Goal: Task Accomplishment & Management: Use online tool/utility

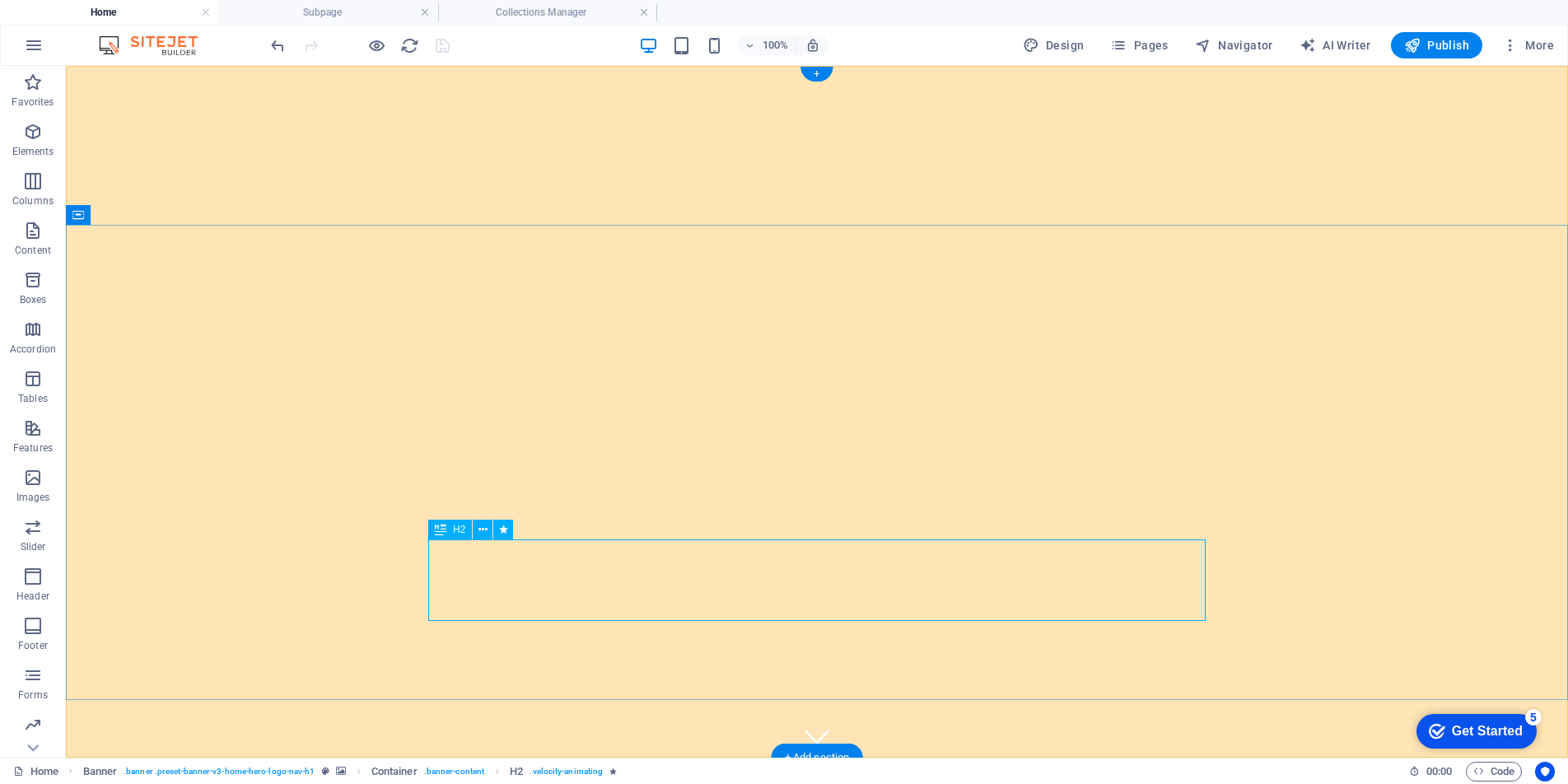
click at [1522, 53] on button "More" at bounding box center [1528, 45] width 65 height 26
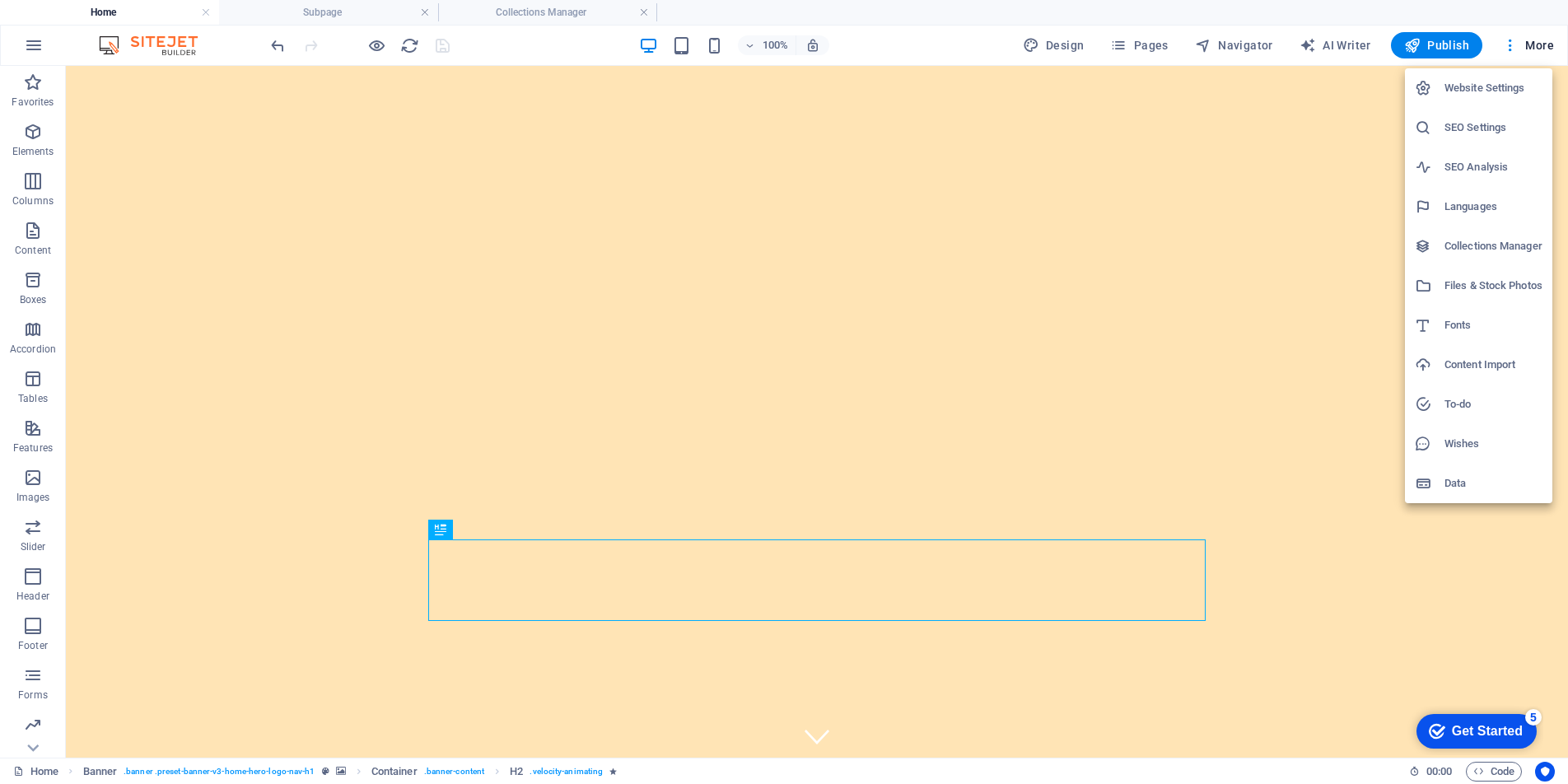
click at [1463, 331] on h6 "Fonts" at bounding box center [1493, 326] width 98 height 20
select select "popularity"
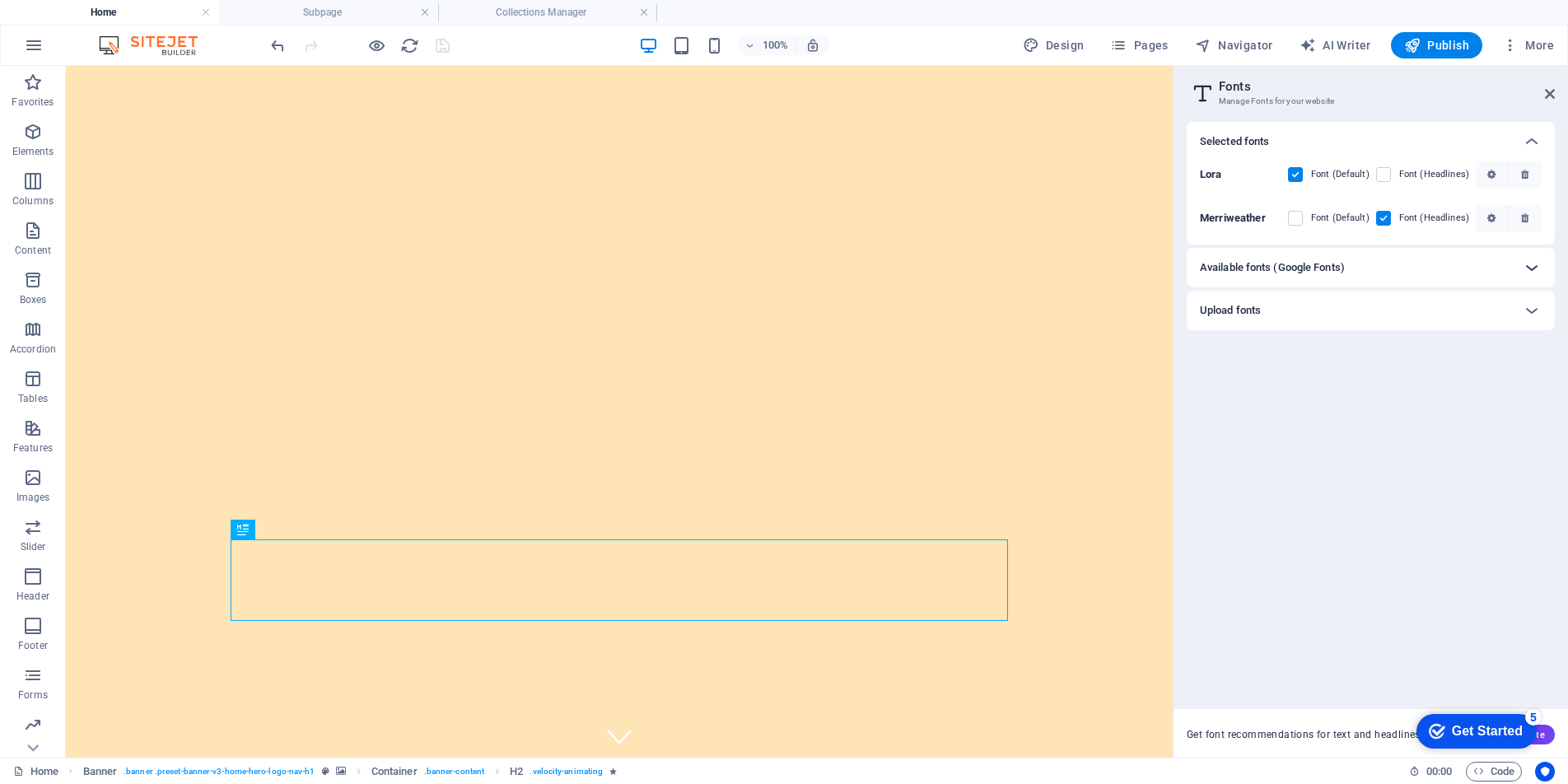
click at [1531, 268] on icon at bounding box center [1532, 268] width 20 height 20
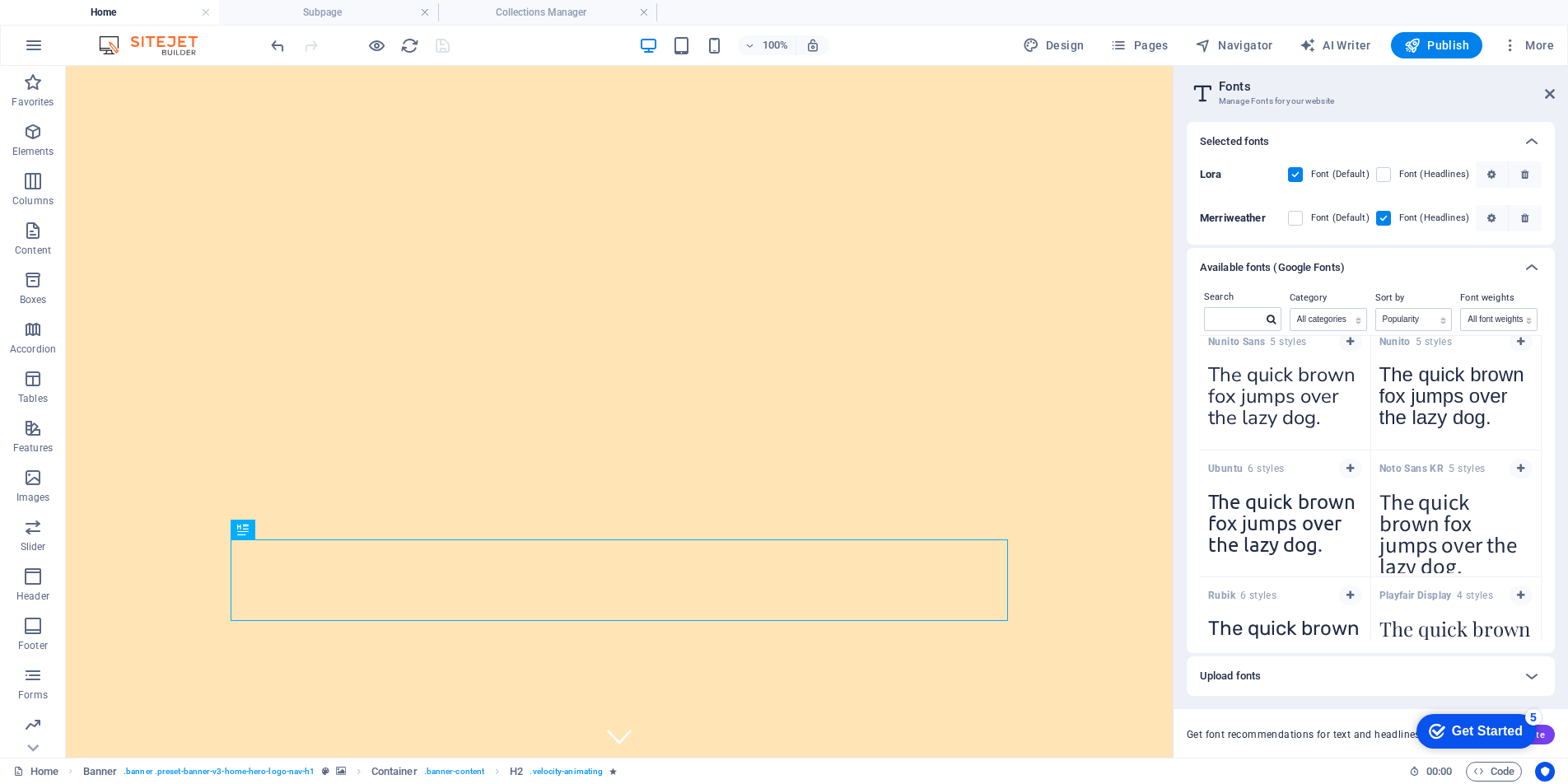
scroll to position [904, 0]
click at [1351, 468] on icon "button" at bounding box center [1350, 465] width 7 height 10
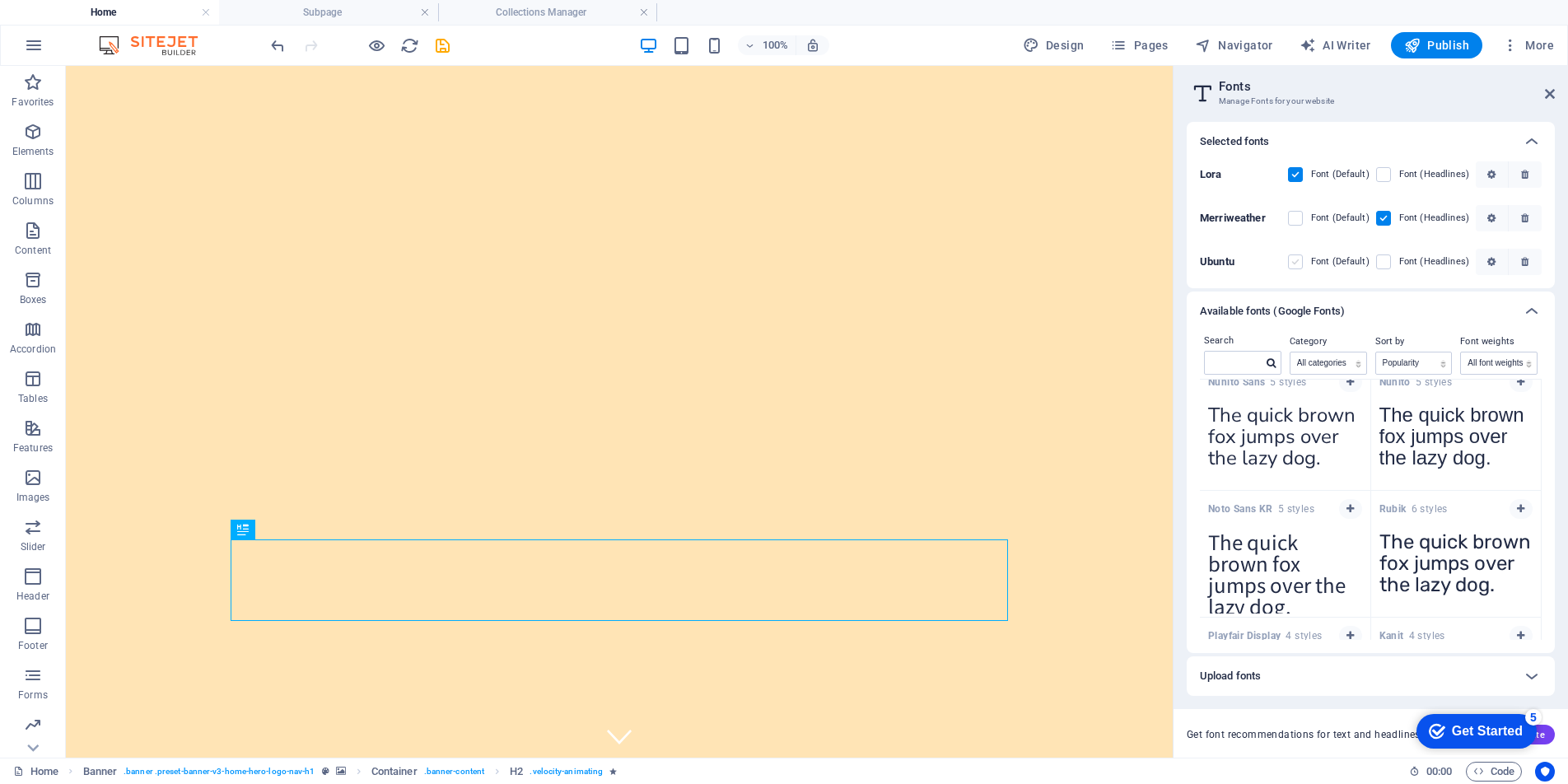
click at [1299, 264] on label at bounding box center [1295, 262] width 14 height 14
click at [0, 0] on input "checkbox" at bounding box center [0, 0] width 0 height 0
click at [1384, 264] on label at bounding box center [1384, 262] width 14 height 14
click at [0, 0] on input "checkbox" at bounding box center [0, 0] width 0 height 0
click at [1386, 266] on label at bounding box center [1384, 262] width 14 height 14
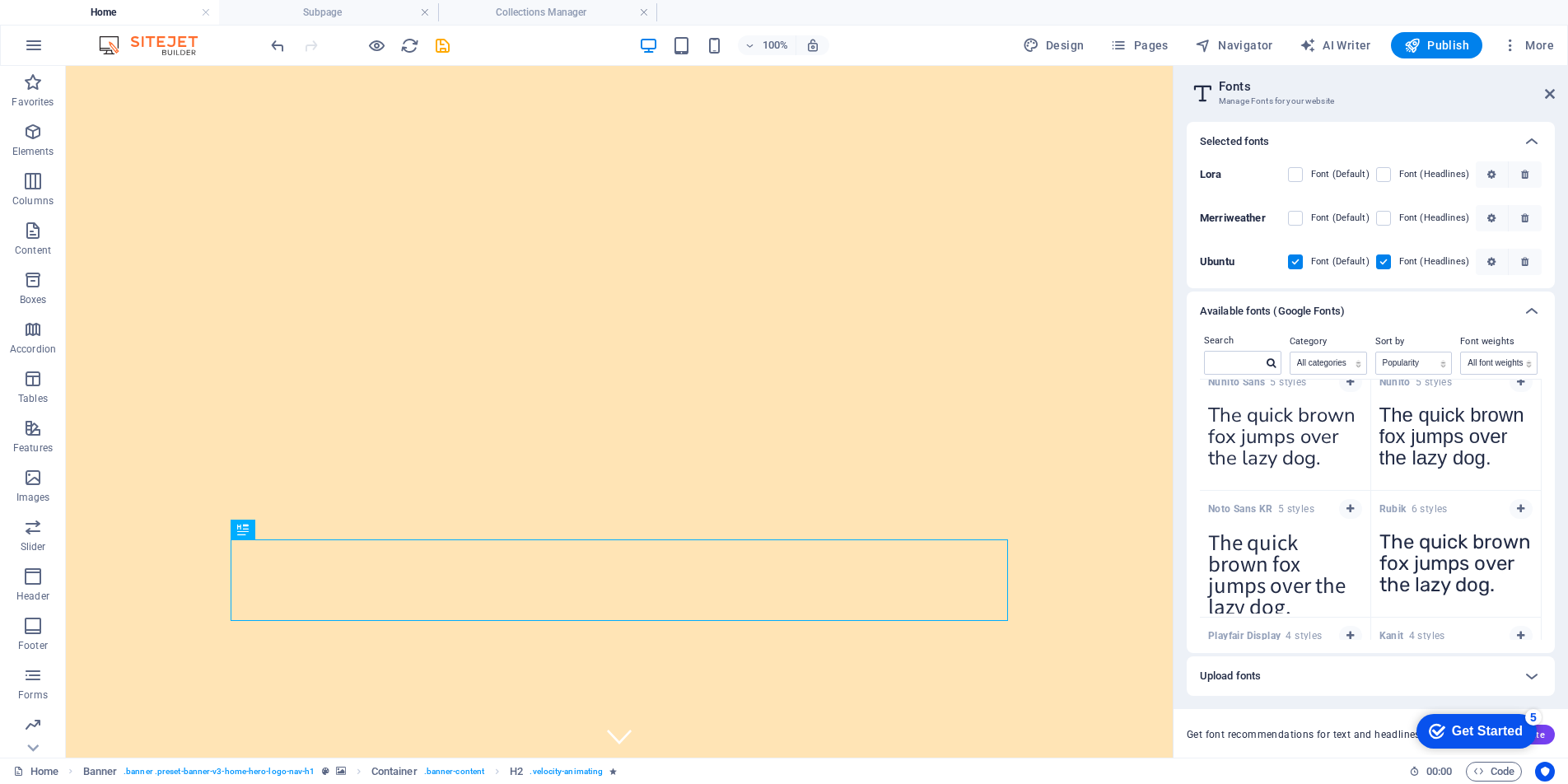
click at [0, 0] on input "checkbox" at bounding box center [0, 0] width 0 height 0
click at [1386, 264] on label at bounding box center [1384, 262] width 14 height 14
click at [0, 0] on input "checkbox" at bounding box center [0, 0] width 0 height 0
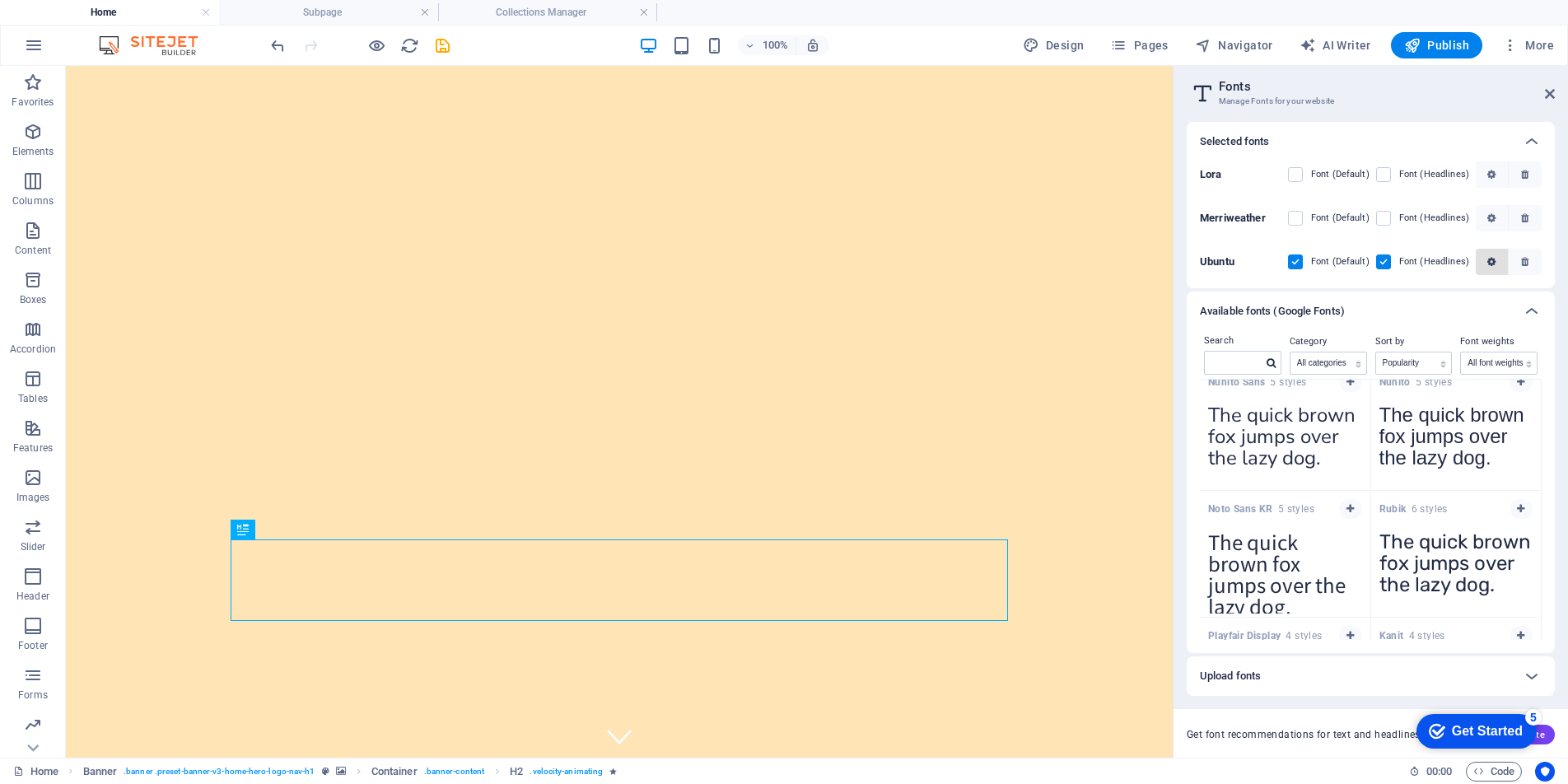
click at [1494, 260] on icon "button" at bounding box center [1491, 261] width 8 height 10
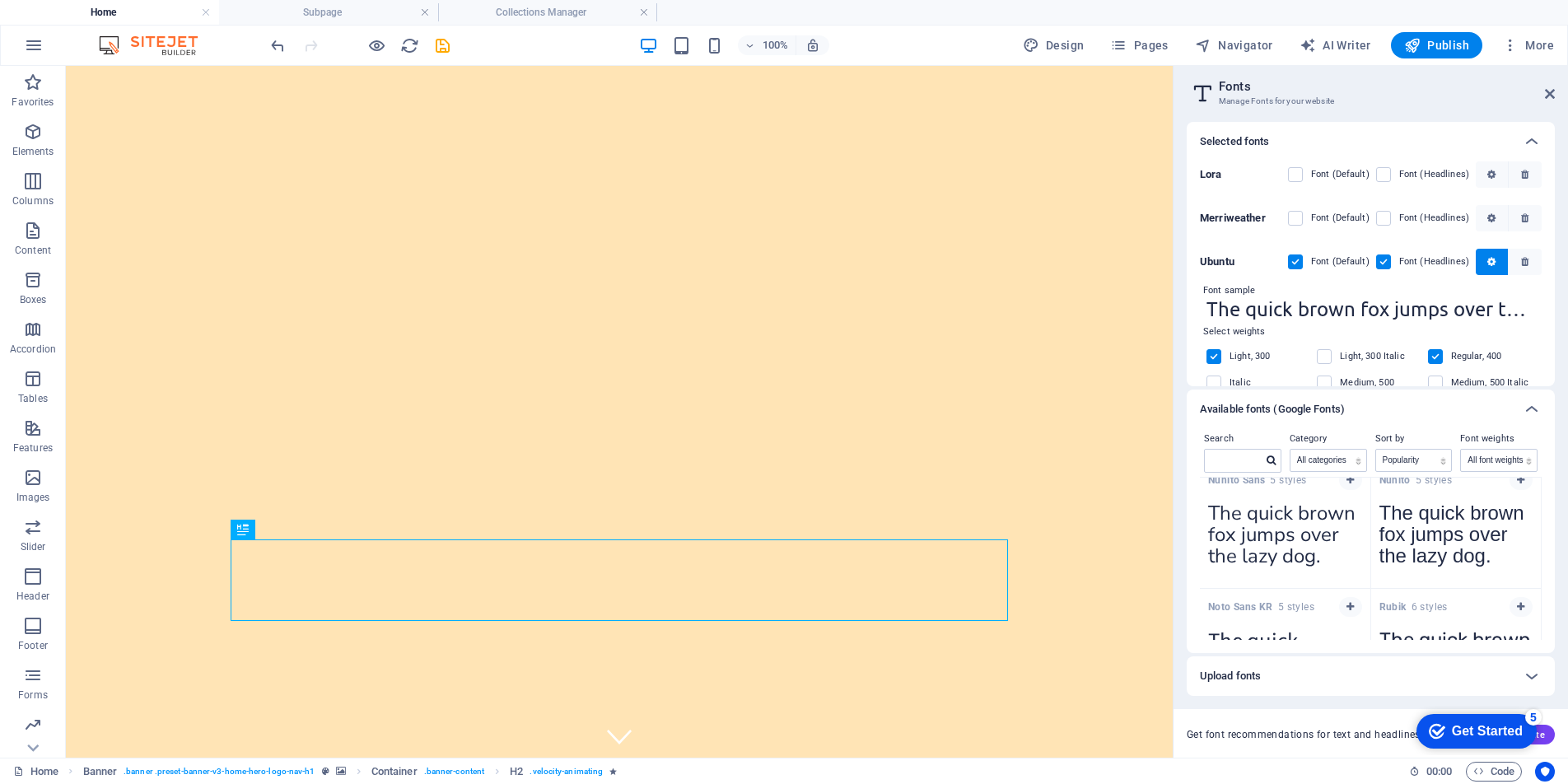
scroll to position [5, 0]
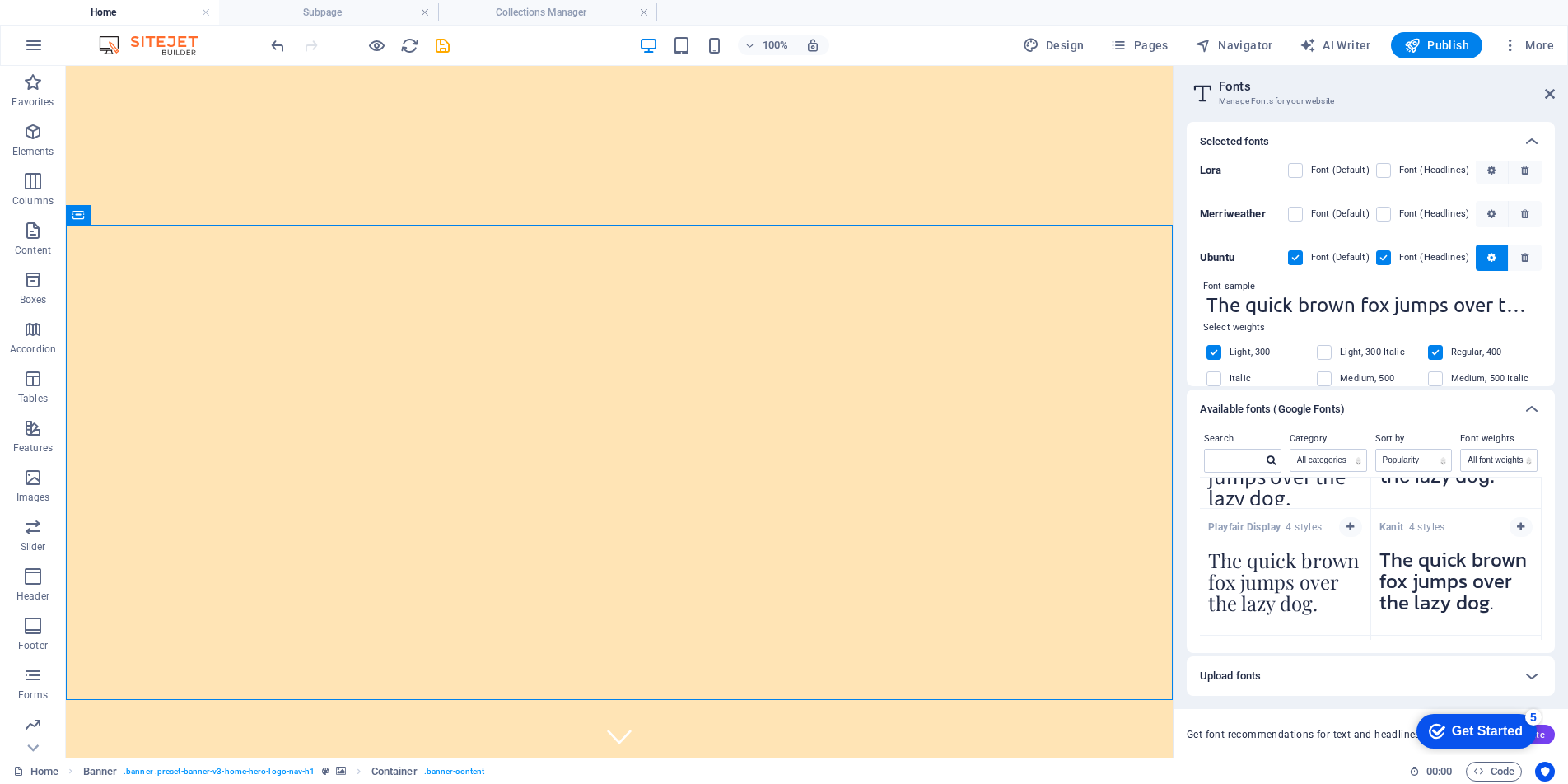
scroll to position [1111, 0]
click at [1547, 94] on icon at bounding box center [1549, 94] width 10 height 14
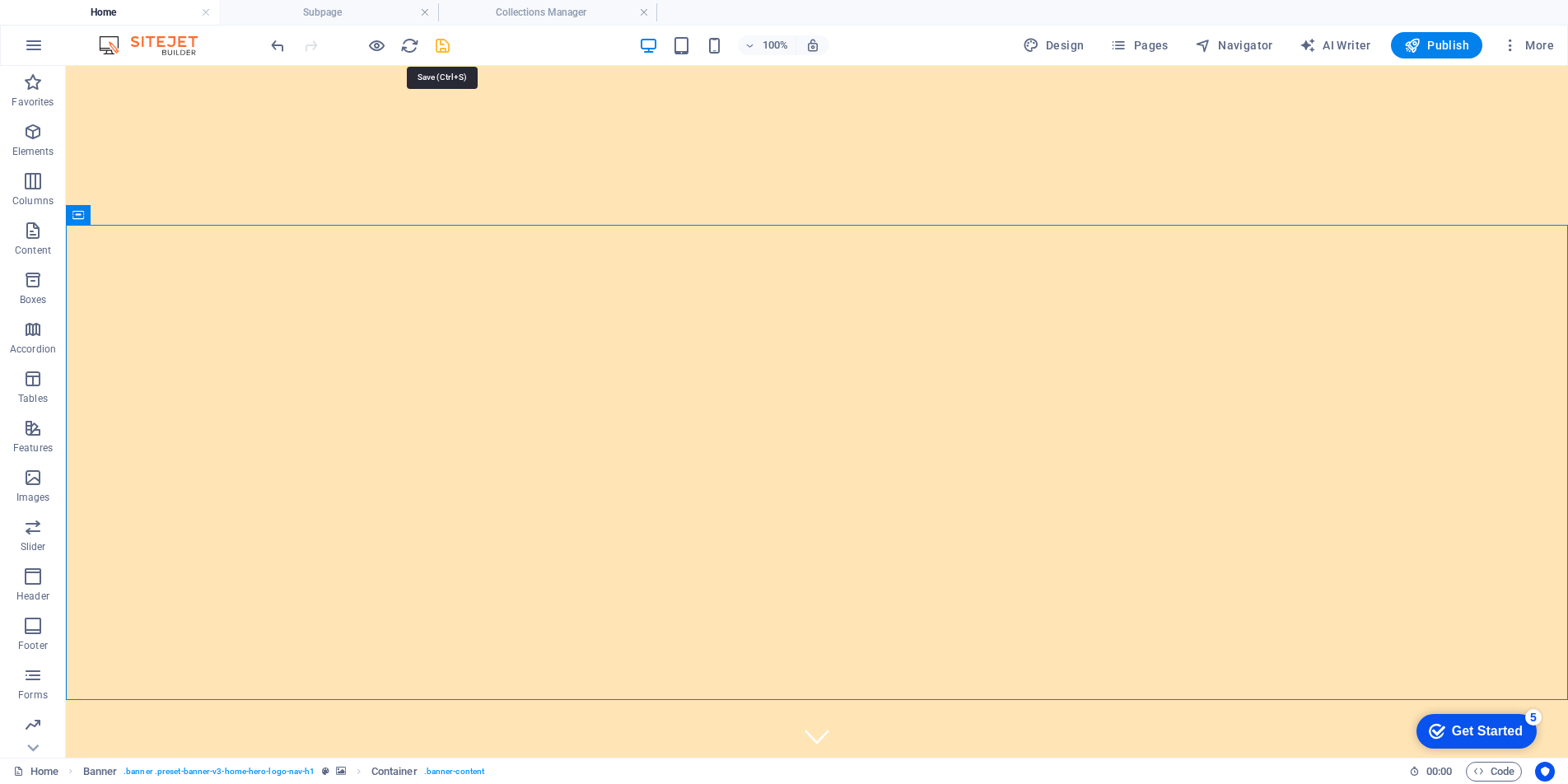
click at [446, 45] on icon "save" at bounding box center [442, 45] width 19 height 19
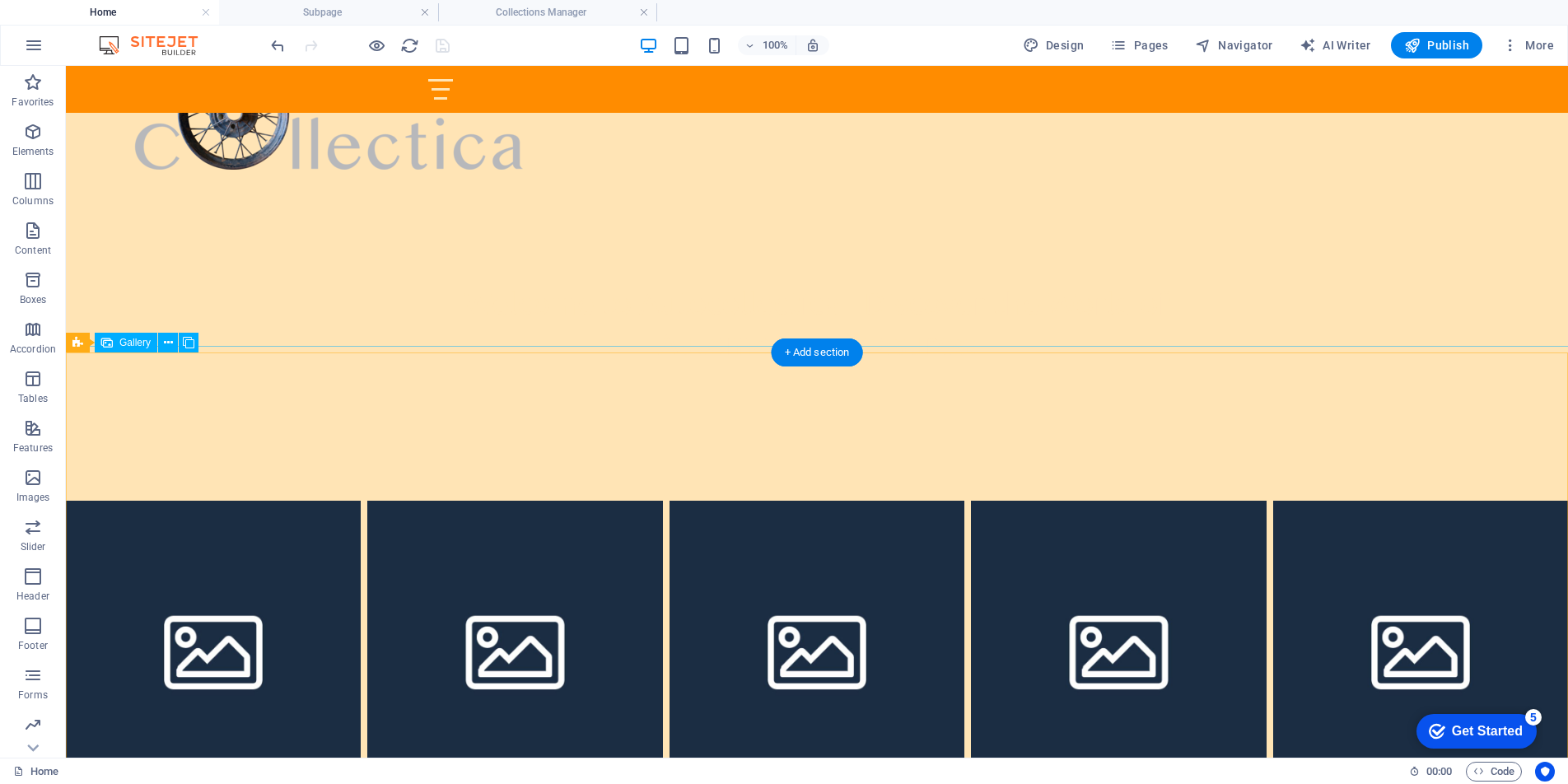
scroll to position [704, 0]
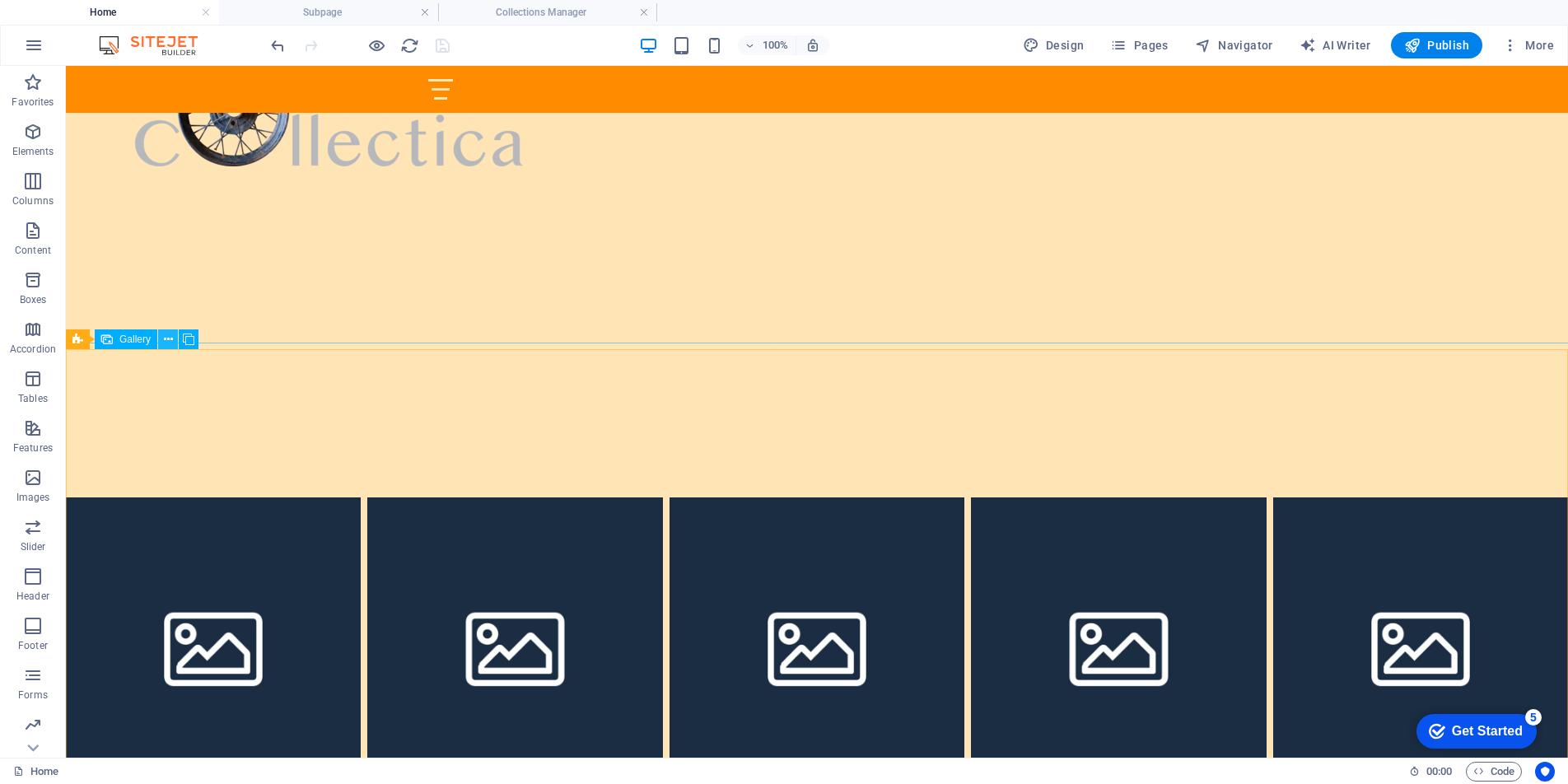
click at [167, 338] on icon at bounding box center [168, 339] width 9 height 17
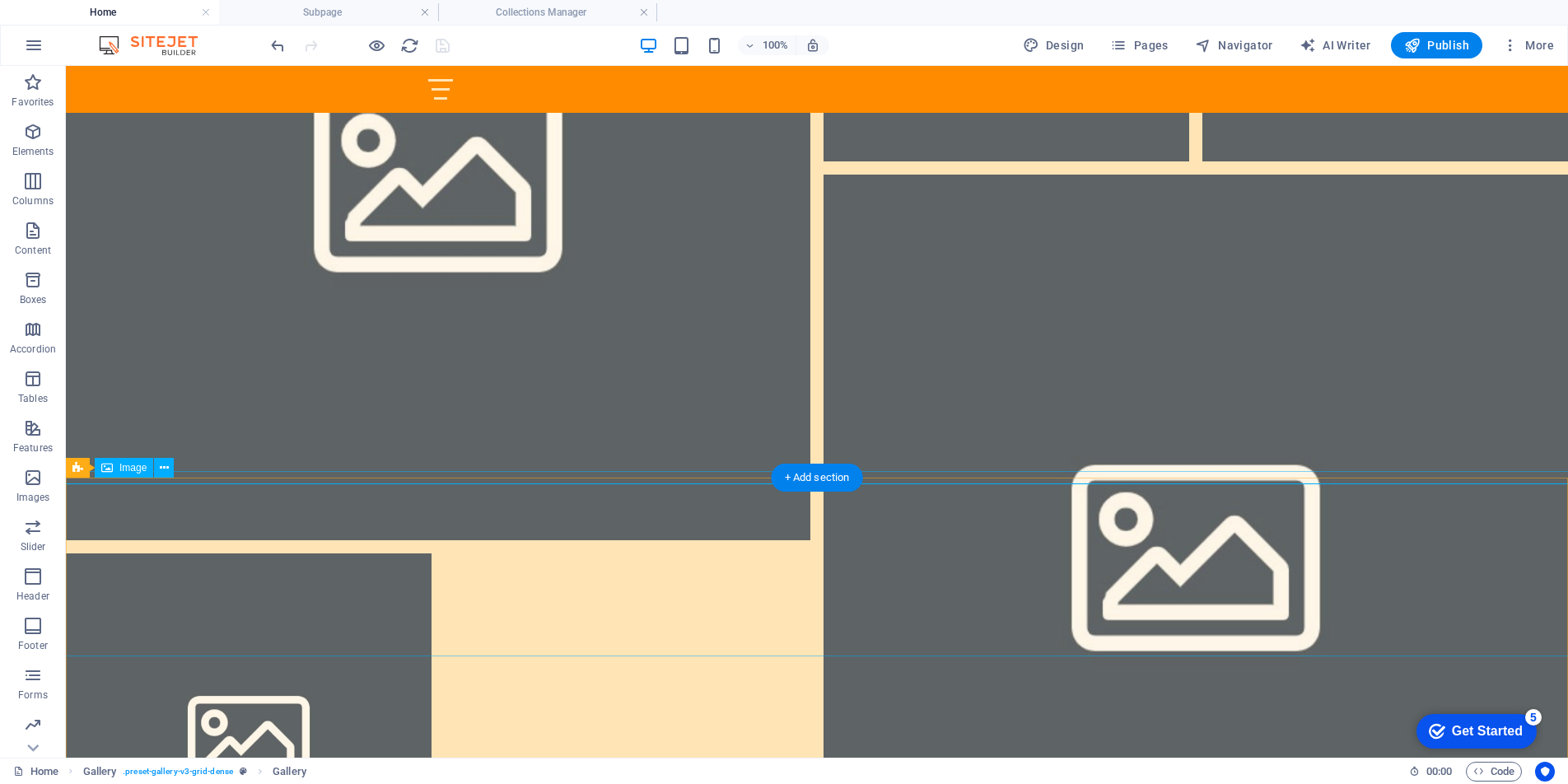
scroll to position [1705, 0]
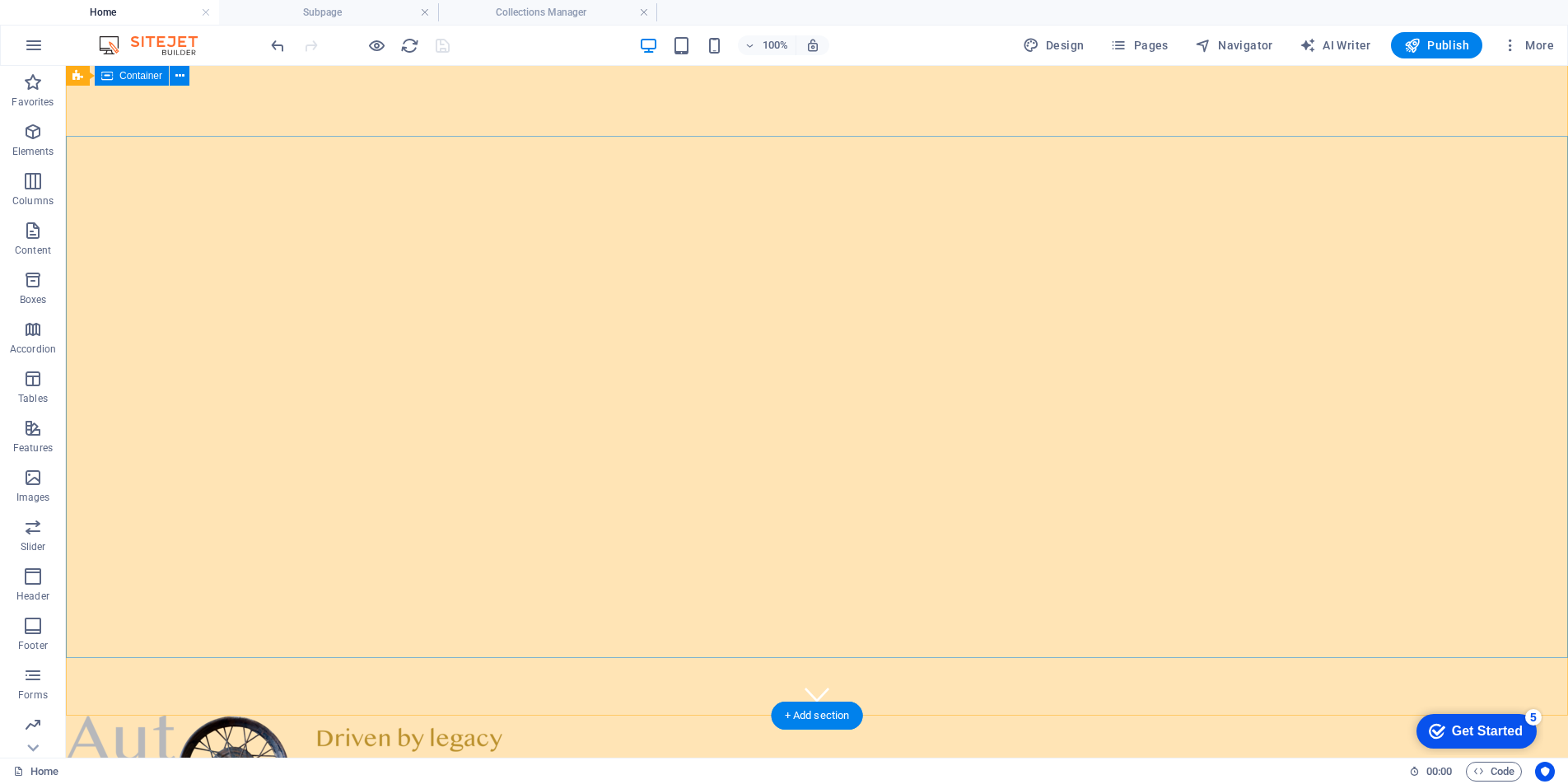
scroll to position [0, 0]
